Goal: Check status: Check status

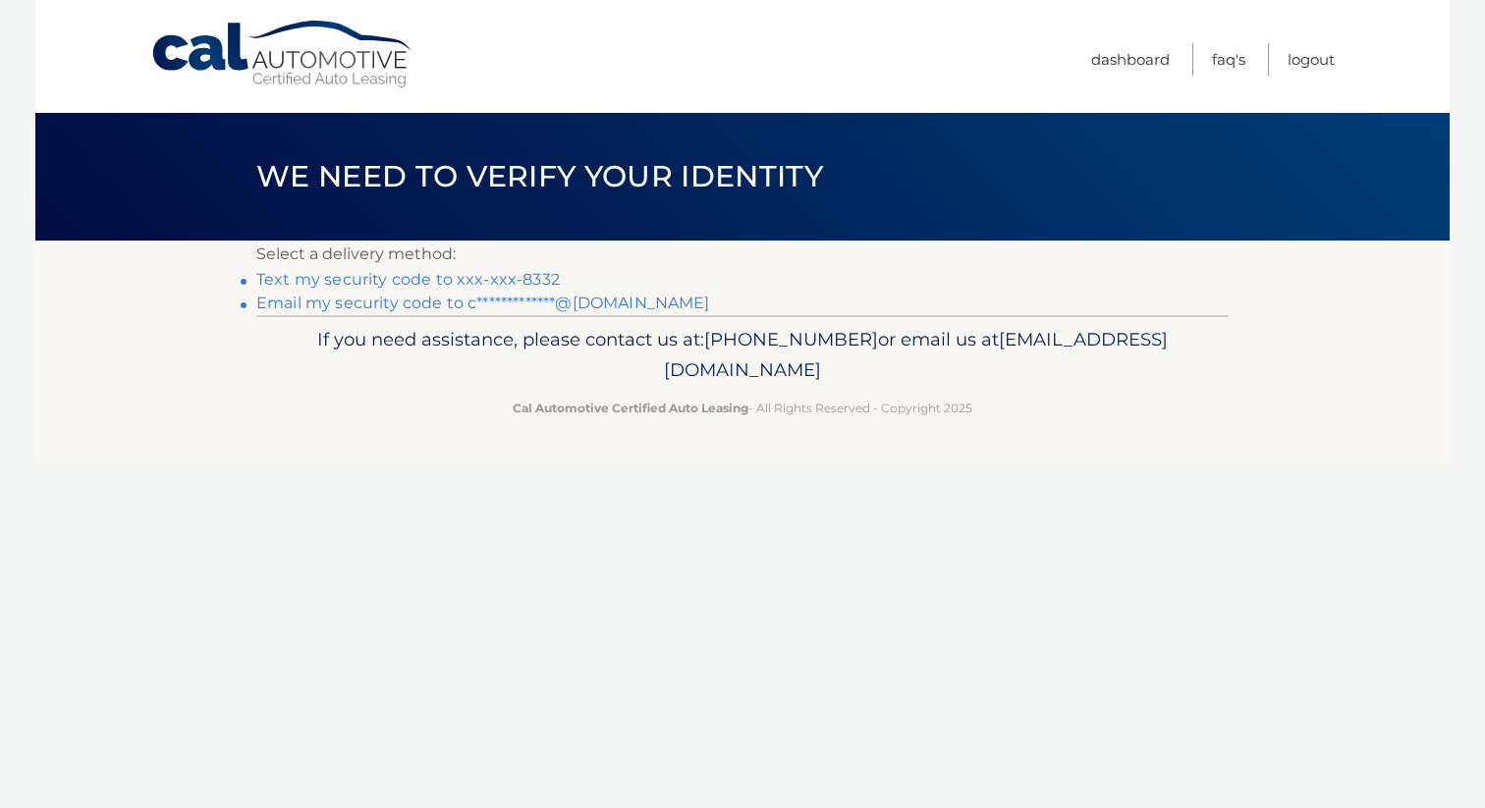
click at [472, 275] on link "Text my security code to xxx-xxx-8332" at bounding box center [408, 279] width 304 height 19
click at [540, 276] on link "Text my security code to xxx-xxx-8332" at bounding box center [408, 279] width 304 height 19
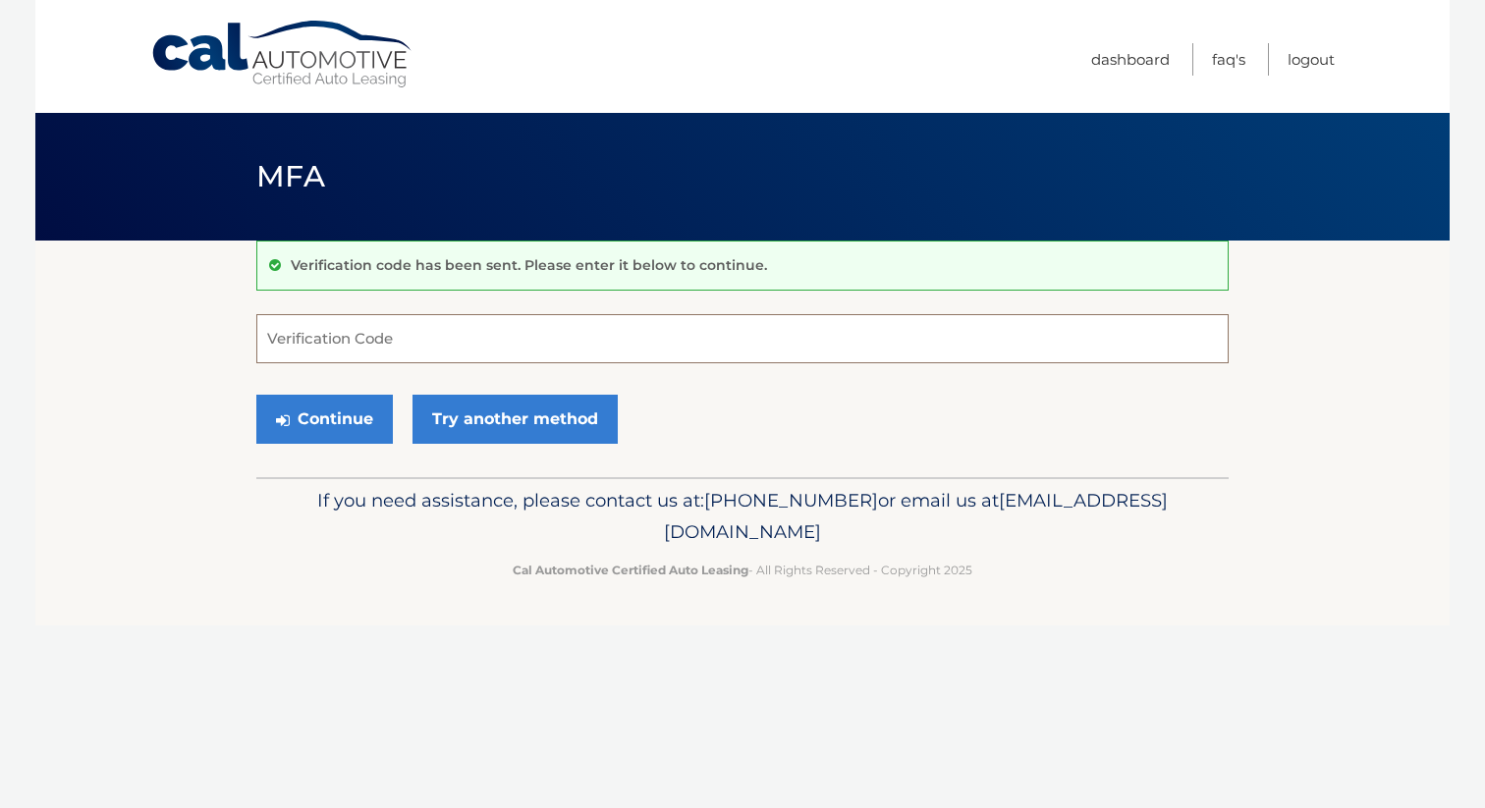
click at [387, 351] on input "Verification Code" at bounding box center [742, 338] width 973 height 49
type input "916047"
click at [331, 415] on button "Continue" at bounding box center [324, 419] width 137 height 49
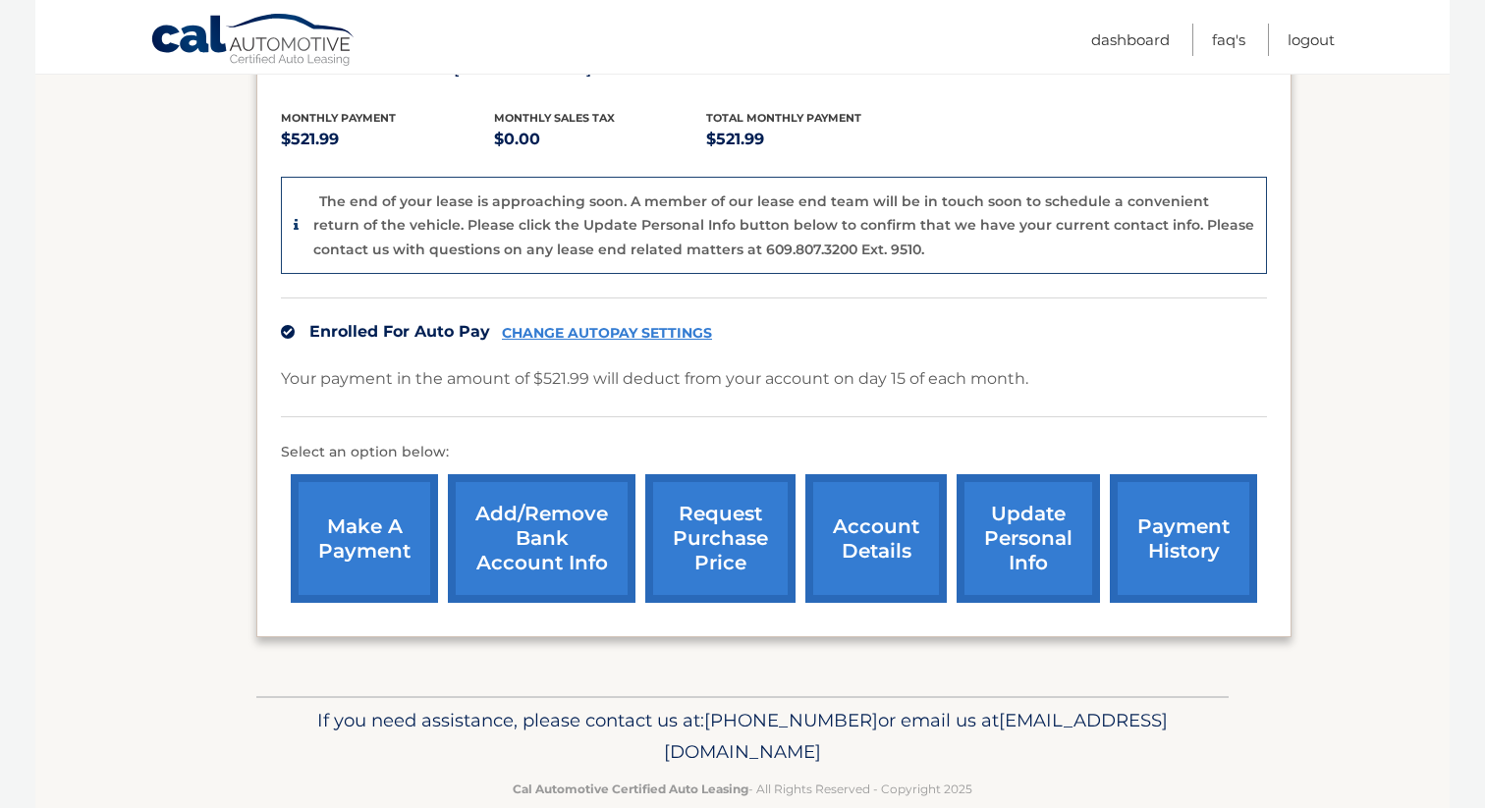
scroll to position [444, 0]
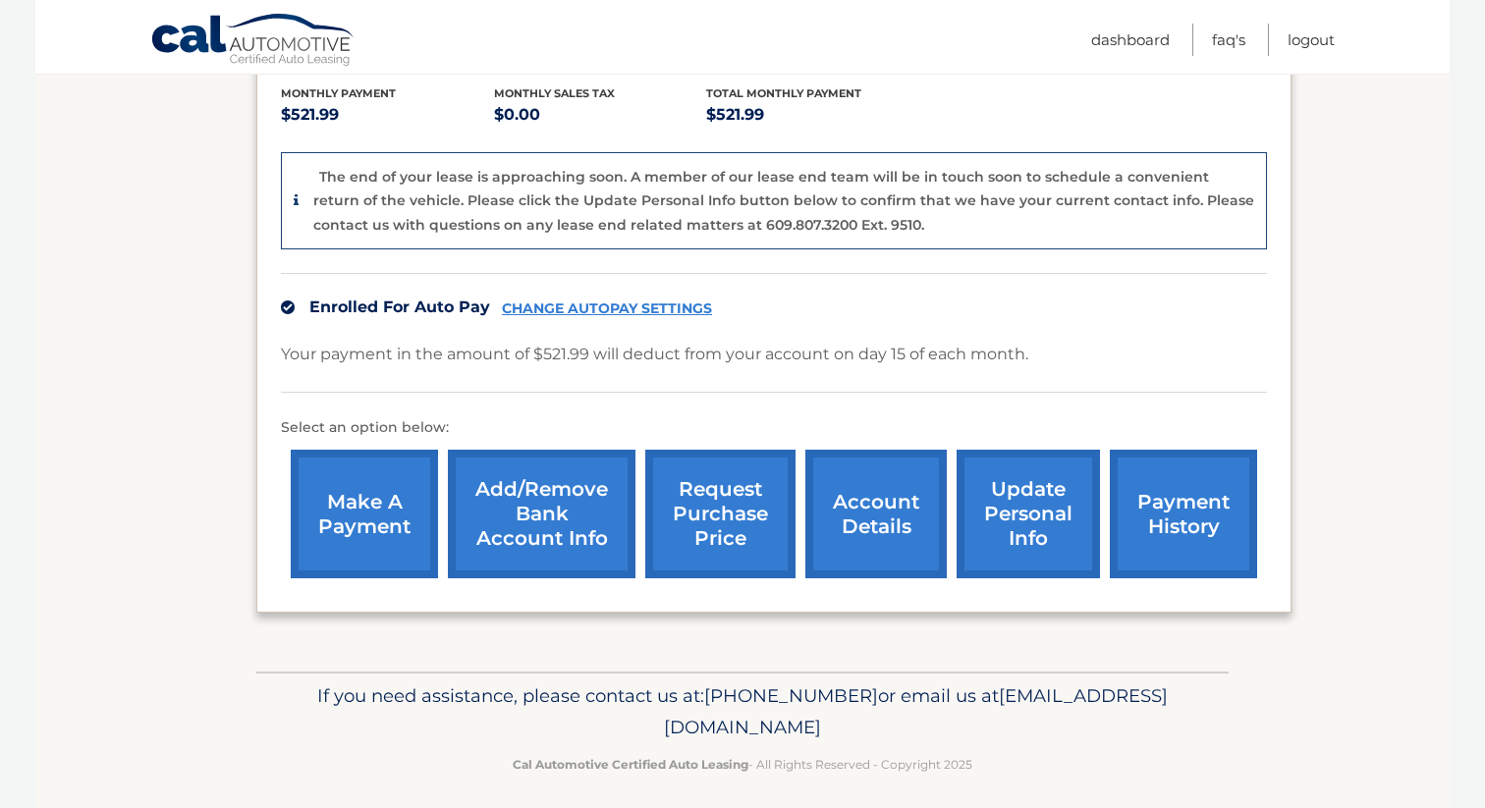
click at [709, 522] on link "request purchase price" at bounding box center [720, 514] width 150 height 129
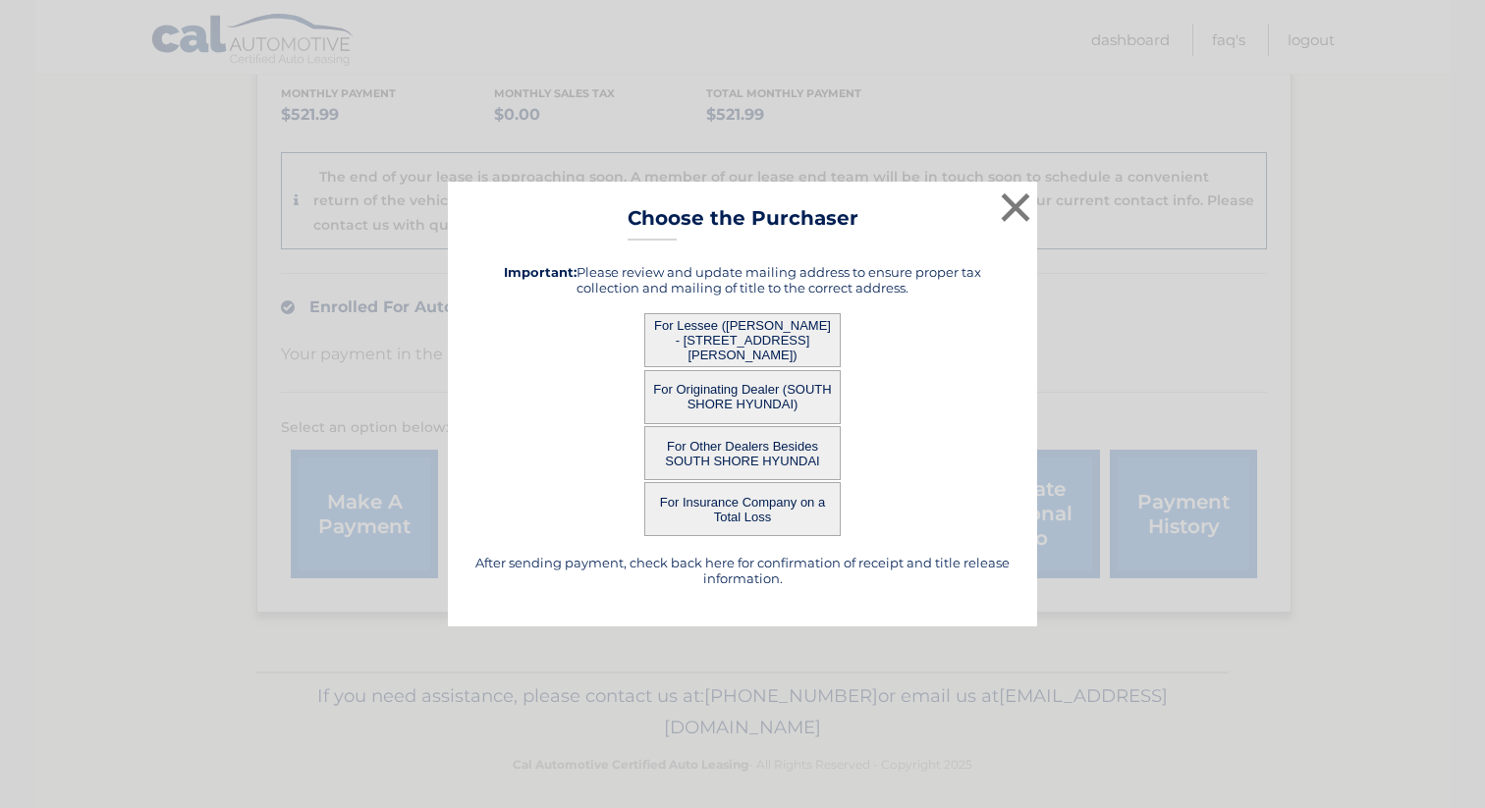
click at [722, 329] on button "For Lessee ([PERSON_NAME] - [STREET_ADDRESS][PERSON_NAME])" at bounding box center [742, 340] width 196 height 54
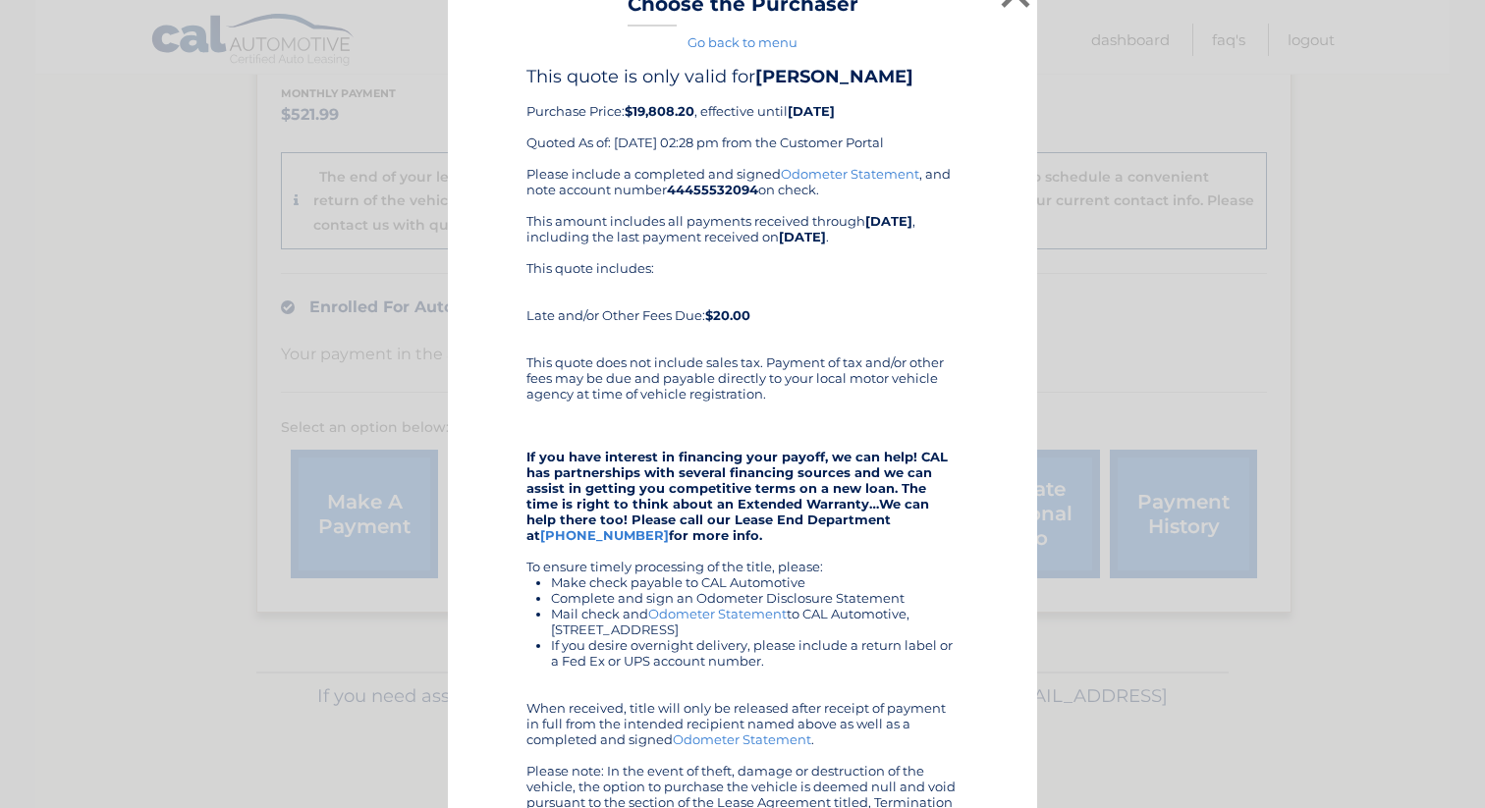
scroll to position [20, 0]
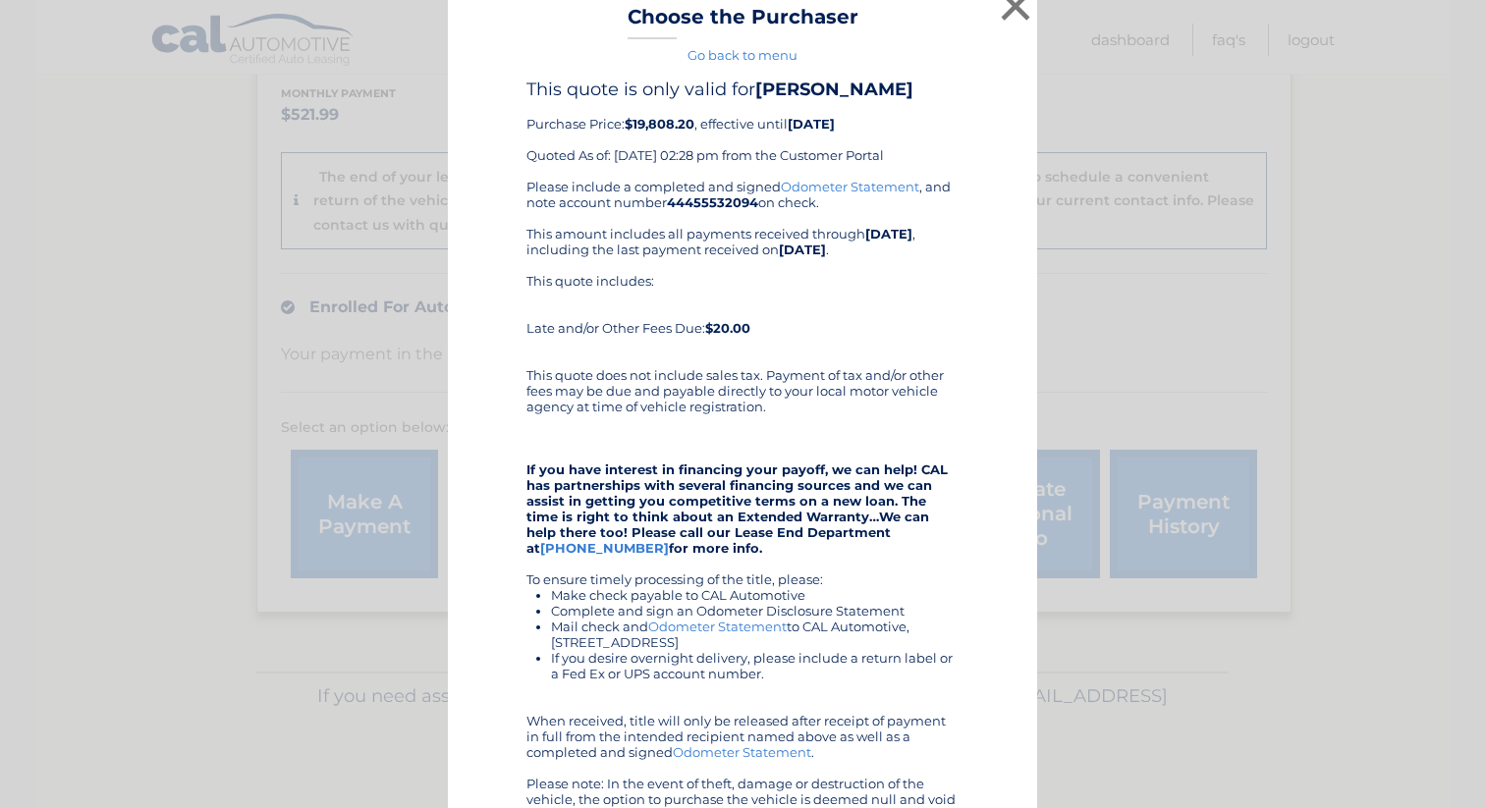
click at [836, 183] on link "Odometer Statement" at bounding box center [850, 187] width 139 height 16
